Goal: Information Seeking & Learning: Learn about a topic

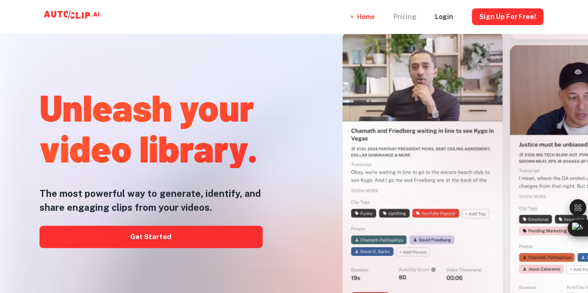
click at [417, 16] on div "Pricing" at bounding box center [404, 16] width 23 height 33
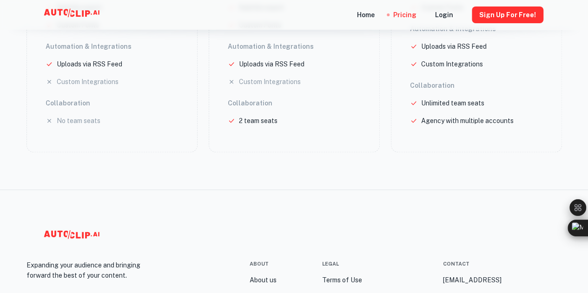
scroll to position [418, 0]
